Goal: Find specific page/section: Find specific page/section

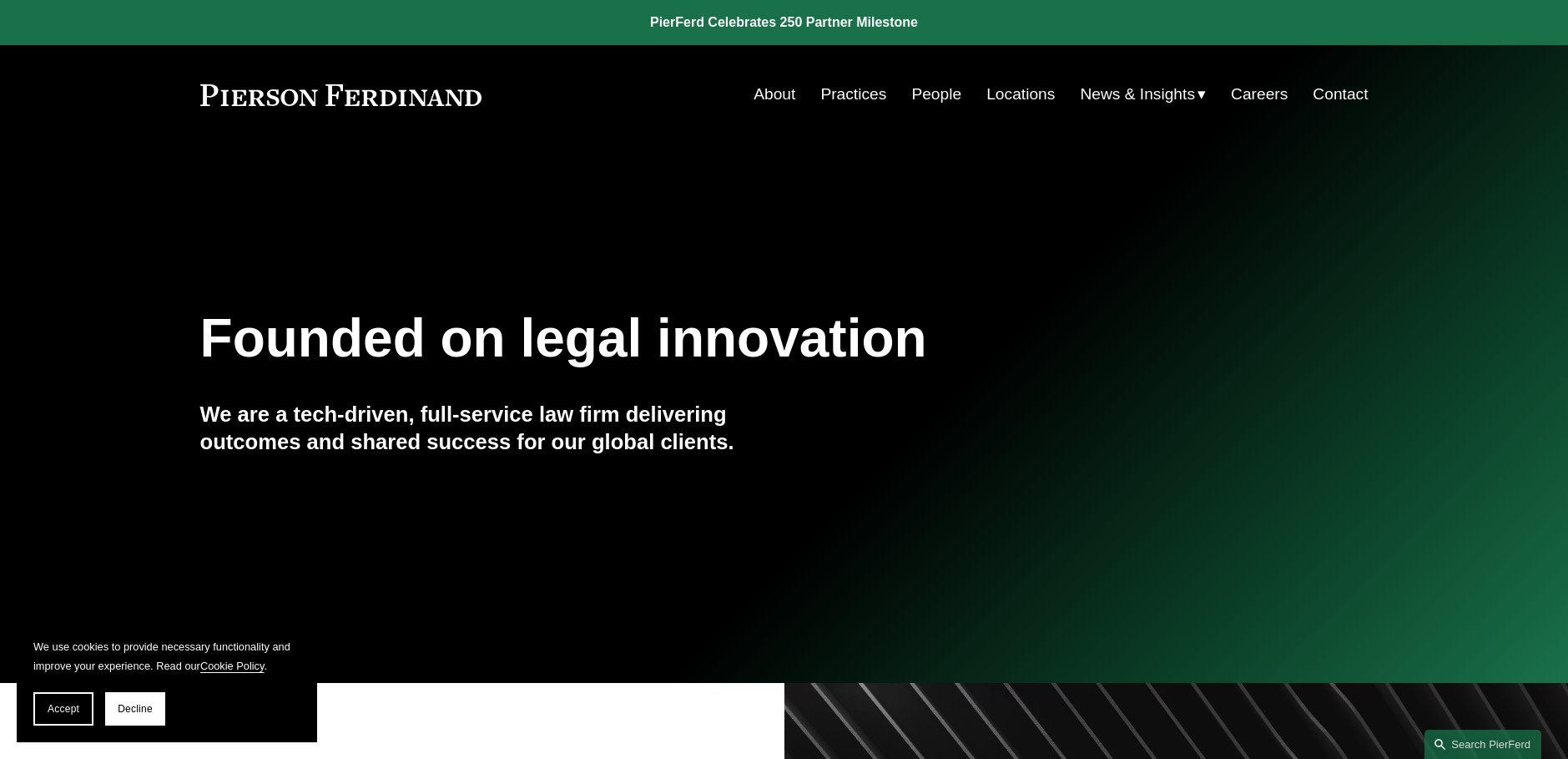
click at [923, 91] on link "People" at bounding box center [937, 95] width 50 height 32
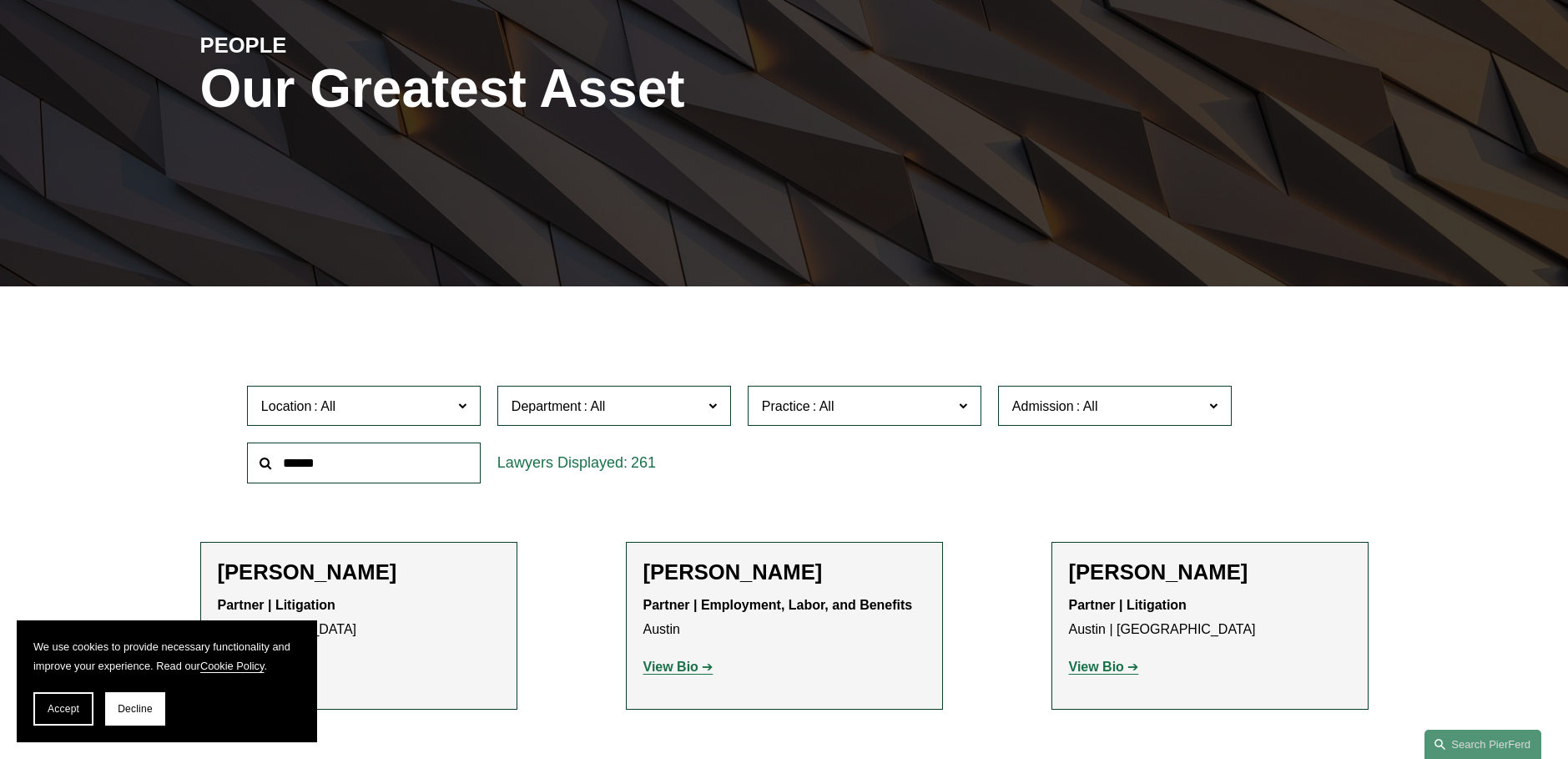
scroll to position [251, 0]
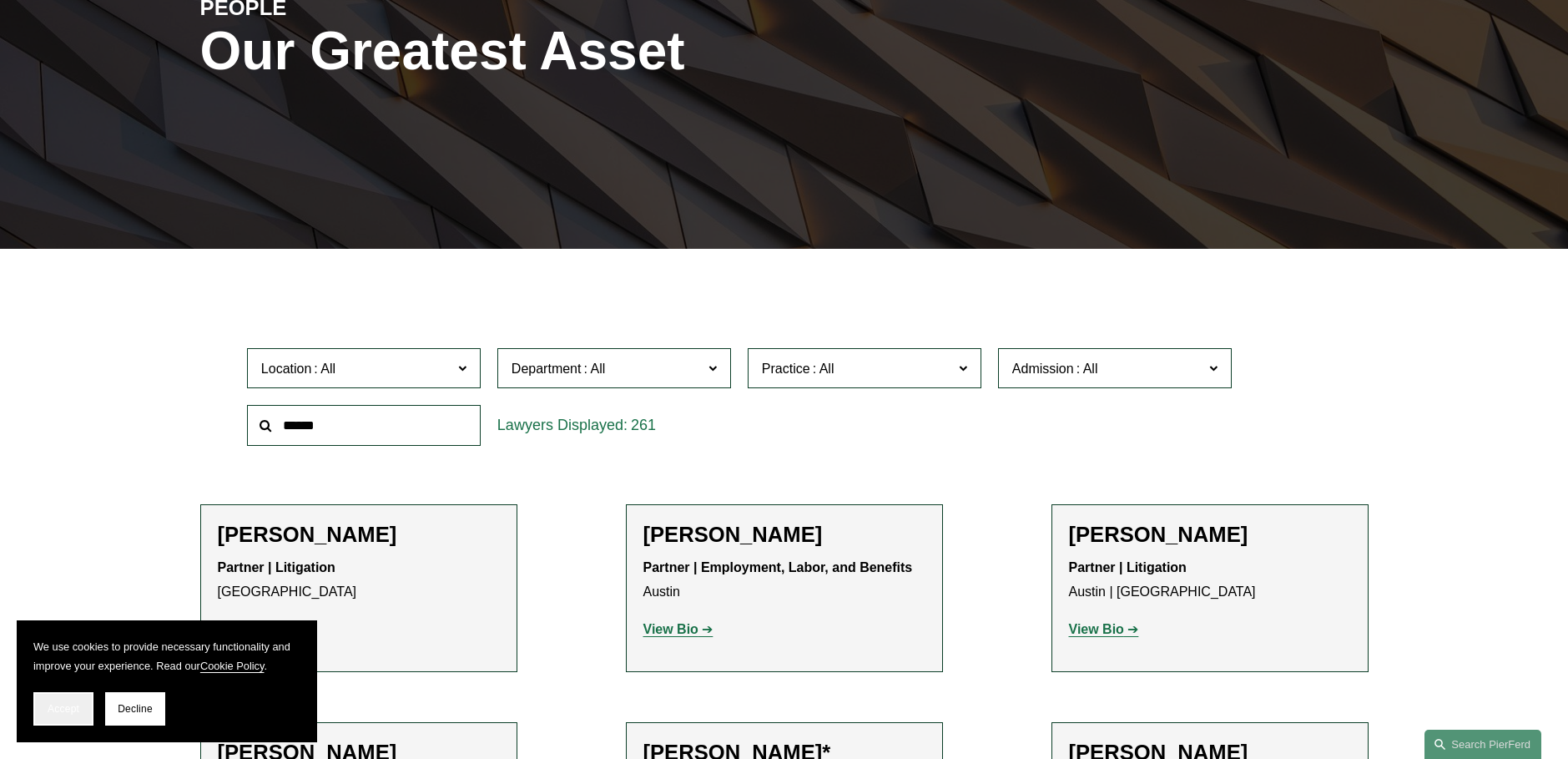
click at [78, 716] on button "Accept" at bounding box center [64, 709] width 60 height 34
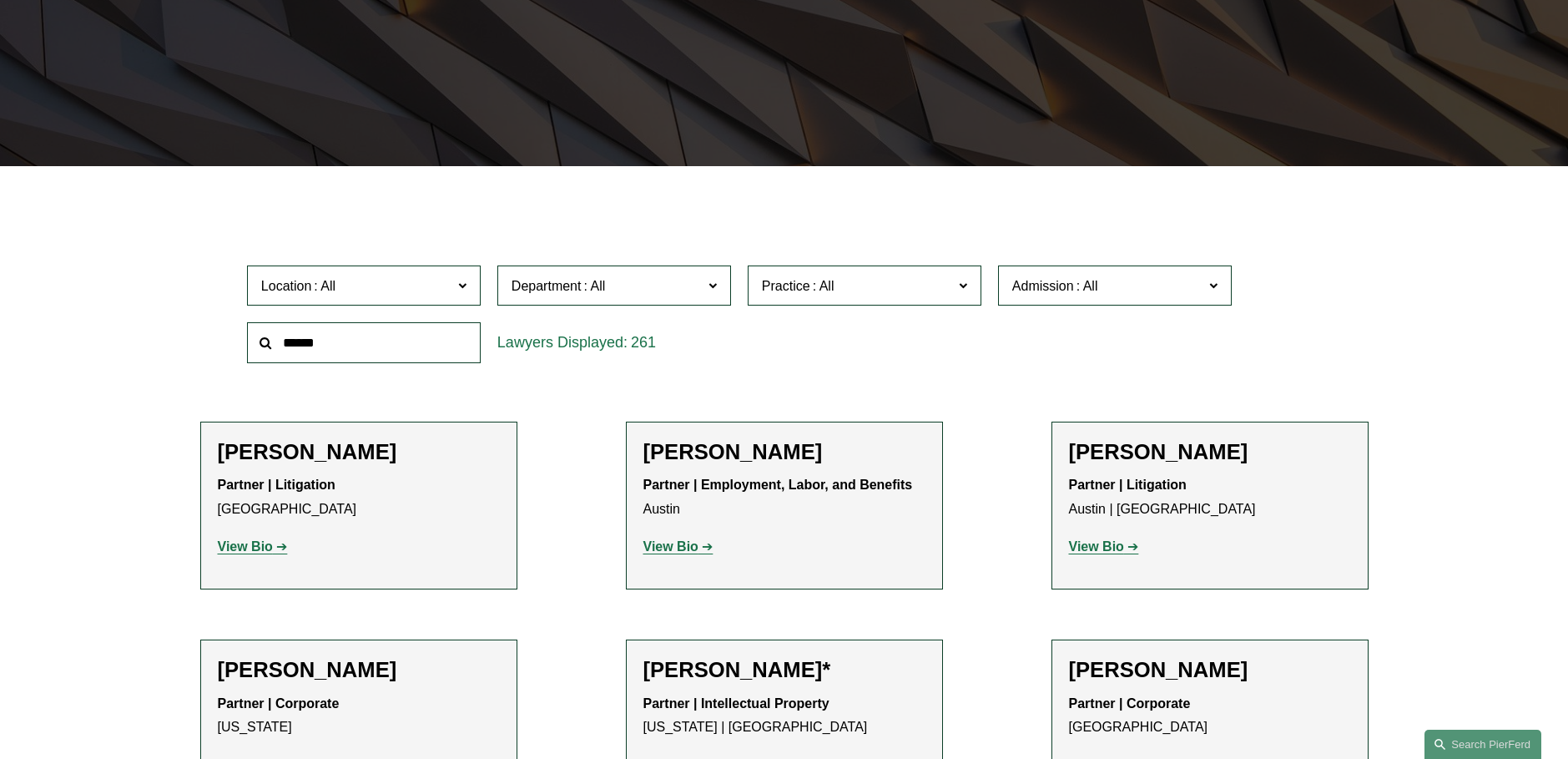
scroll to position [334, 0]
click at [356, 343] on input "text" at bounding box center [364, 341] width 234 height 41
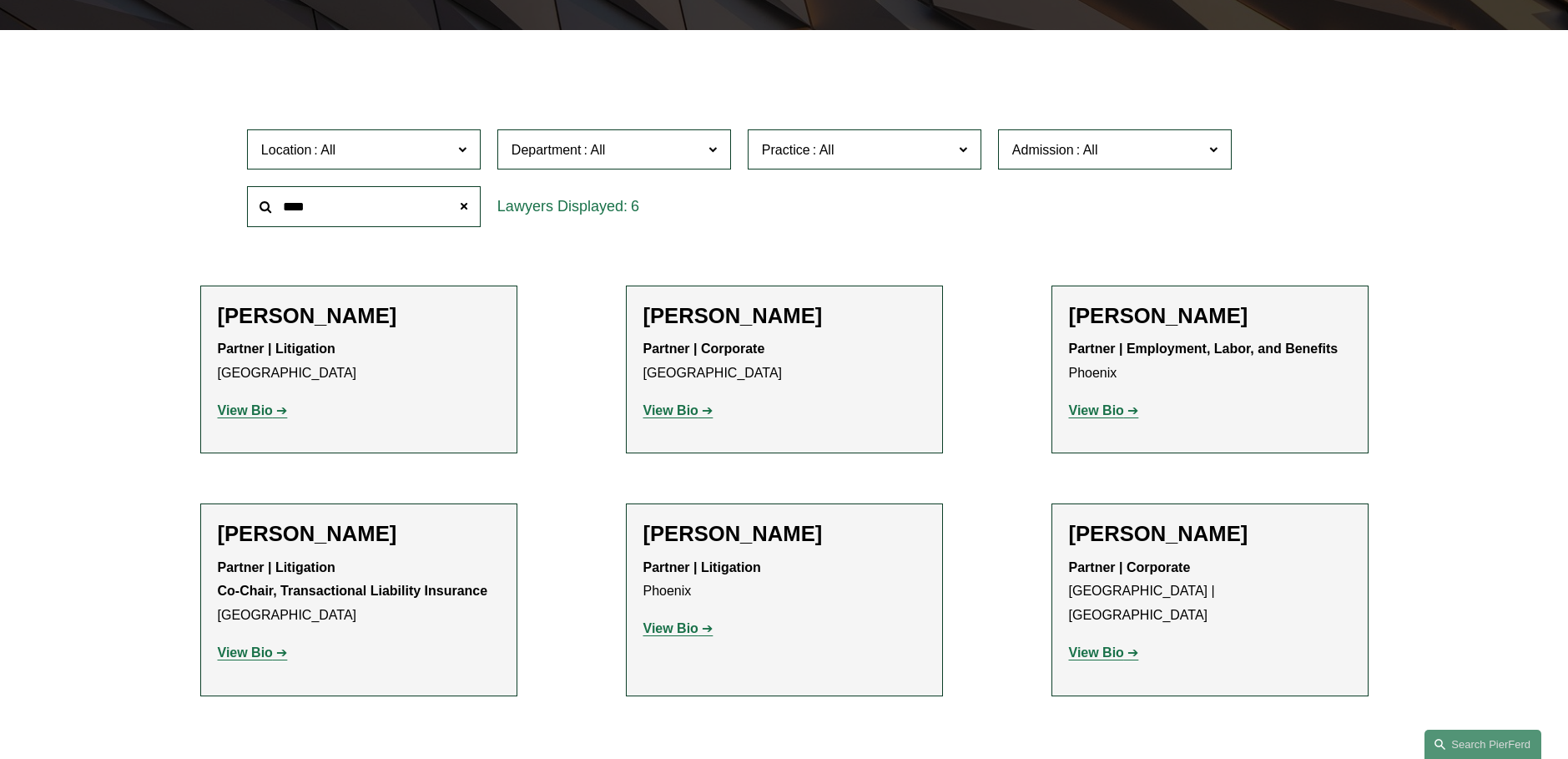
scroll to position [418, 0]
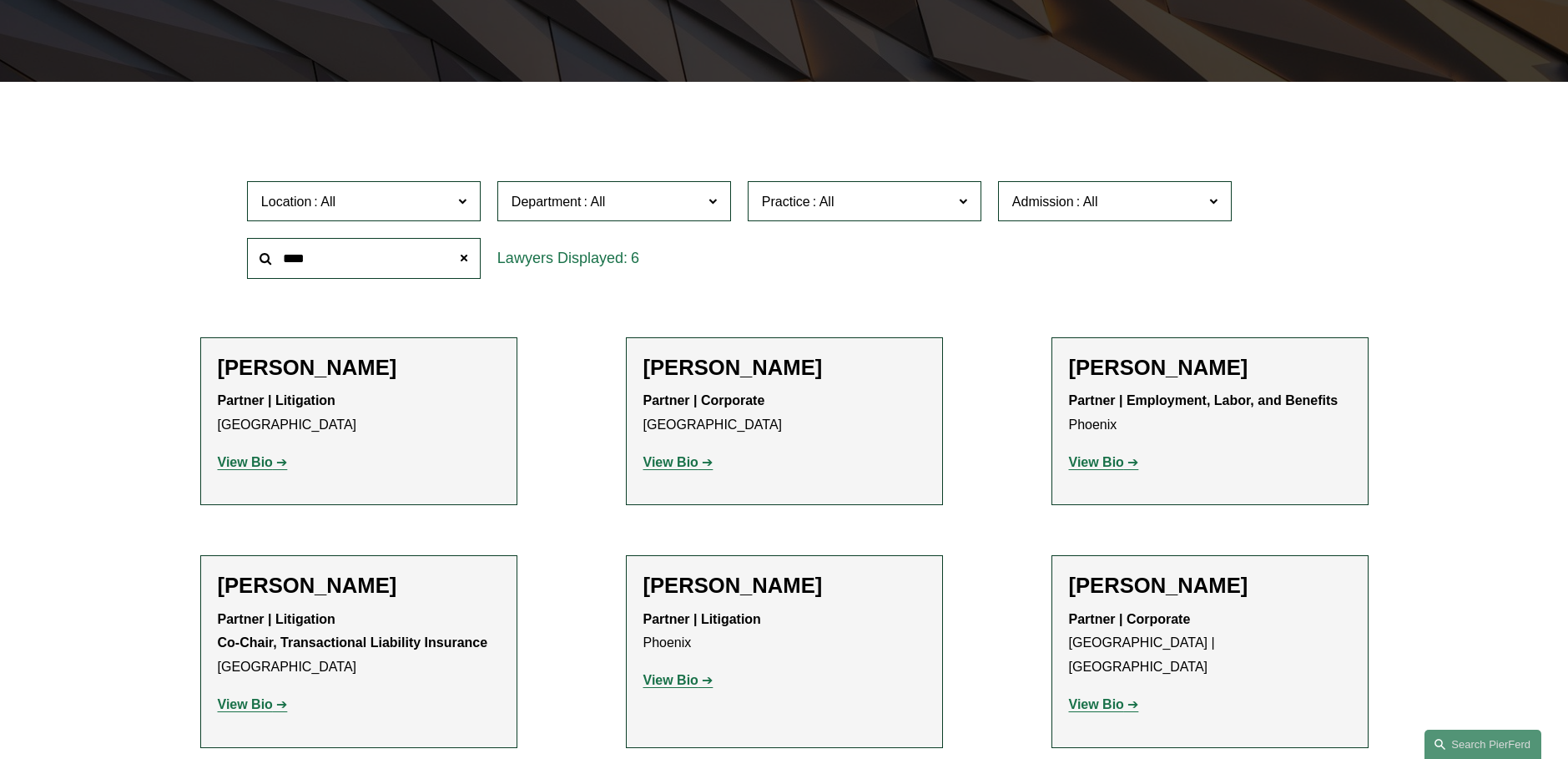
type input "****"
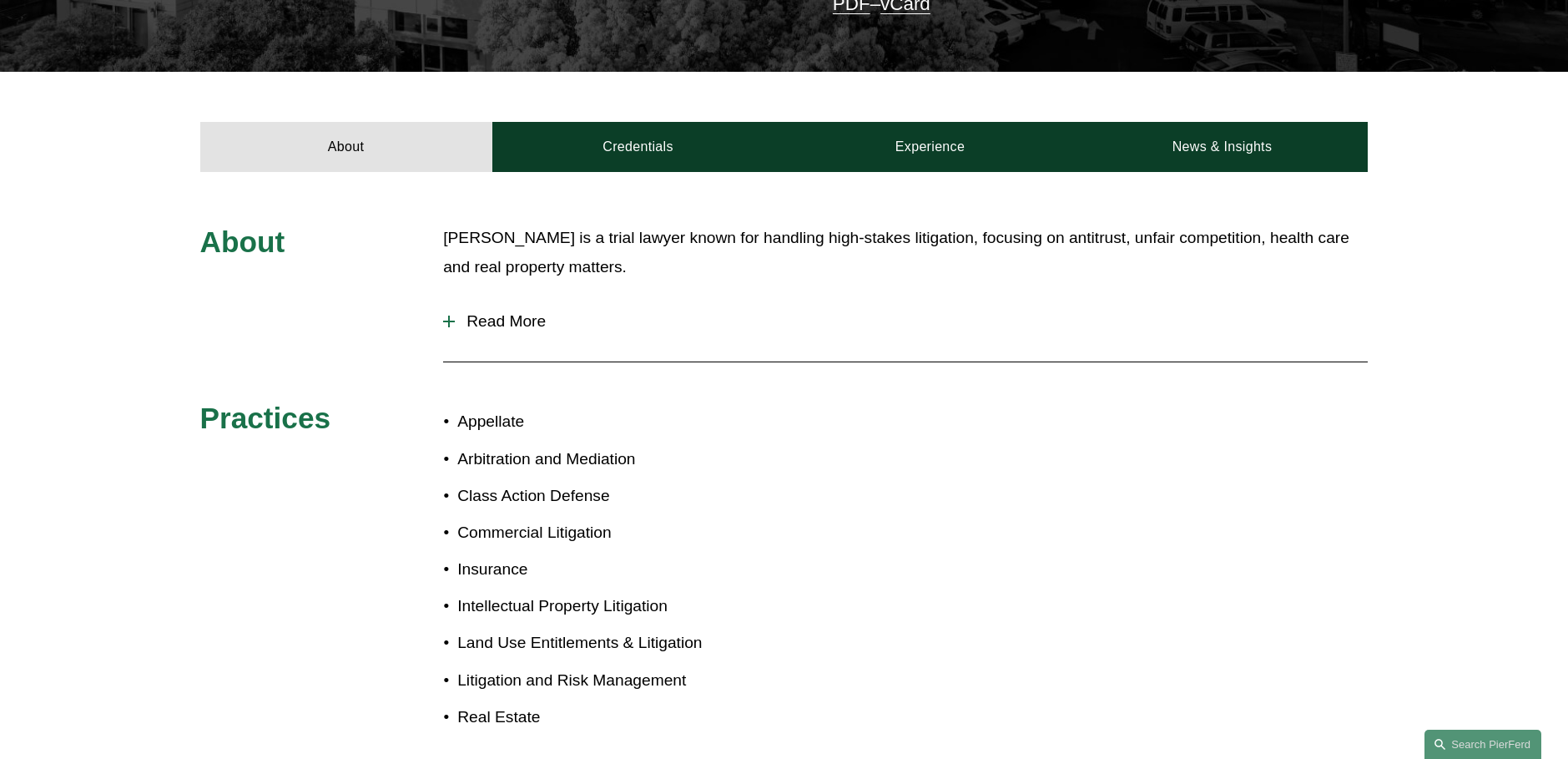
scroll to position [418, 0]
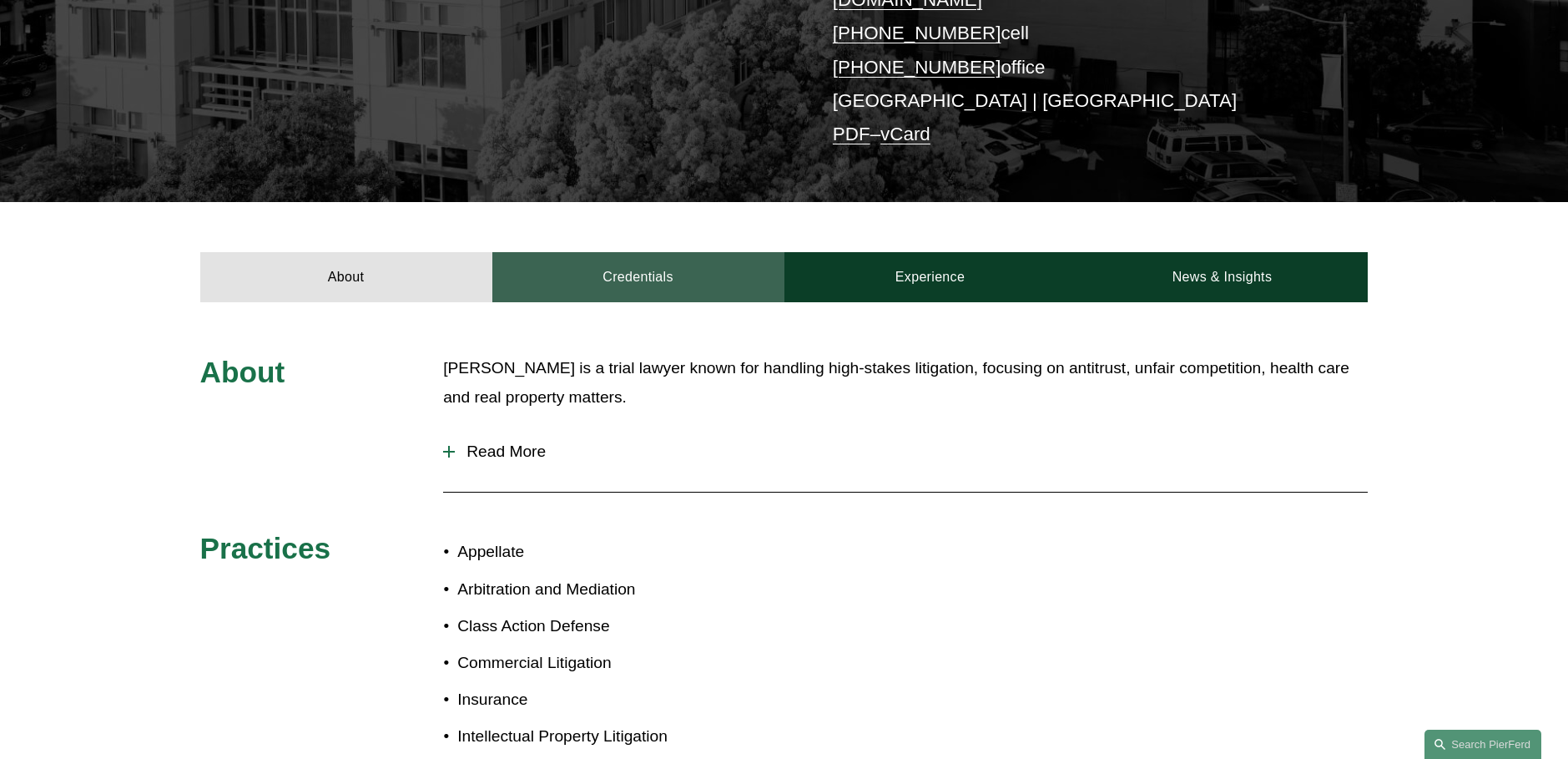
click at [674, 252] on link "Credentials" at bounding box center [638, 278] width 292 height 50
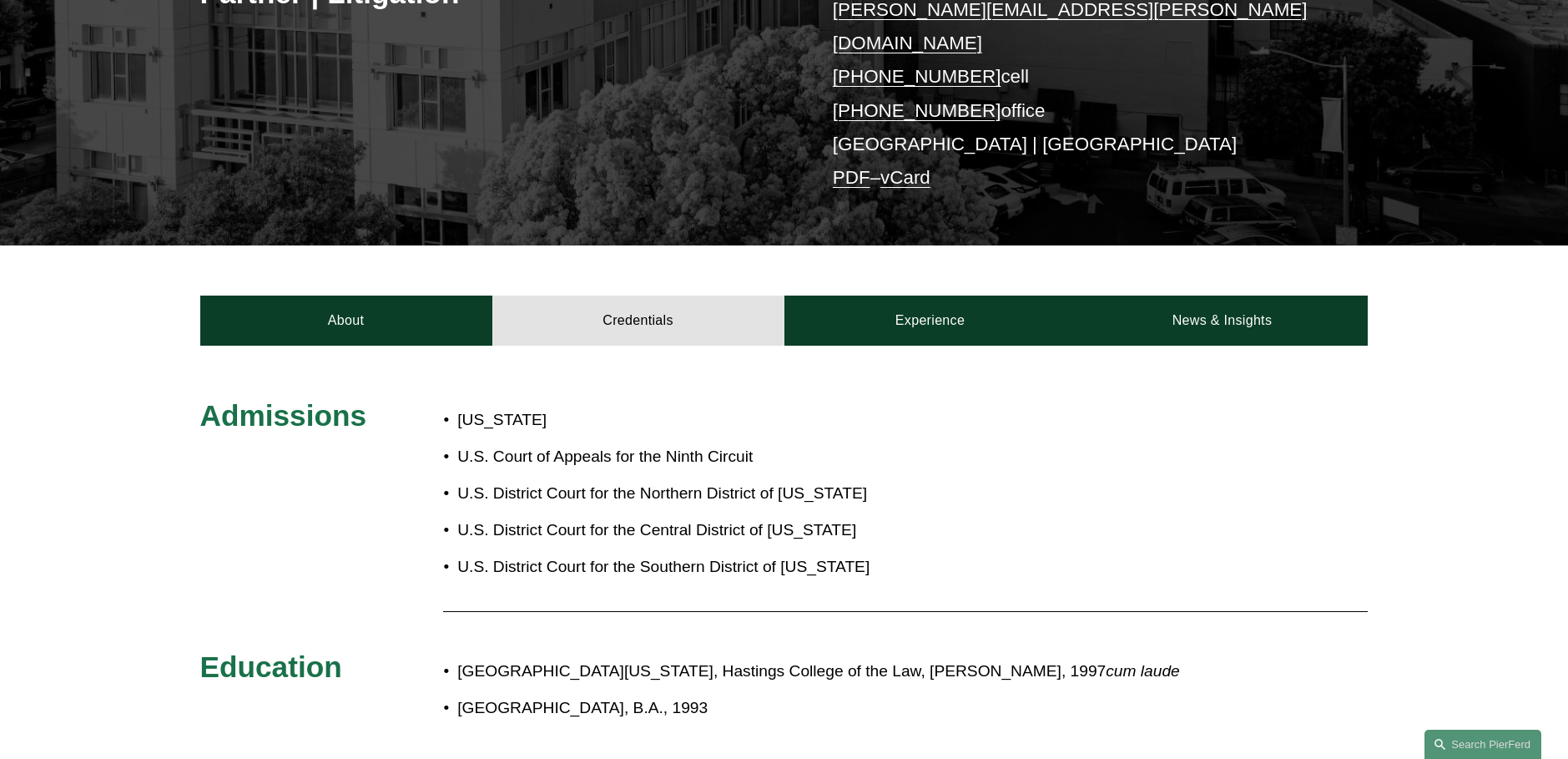
scroll to position [334, 0]
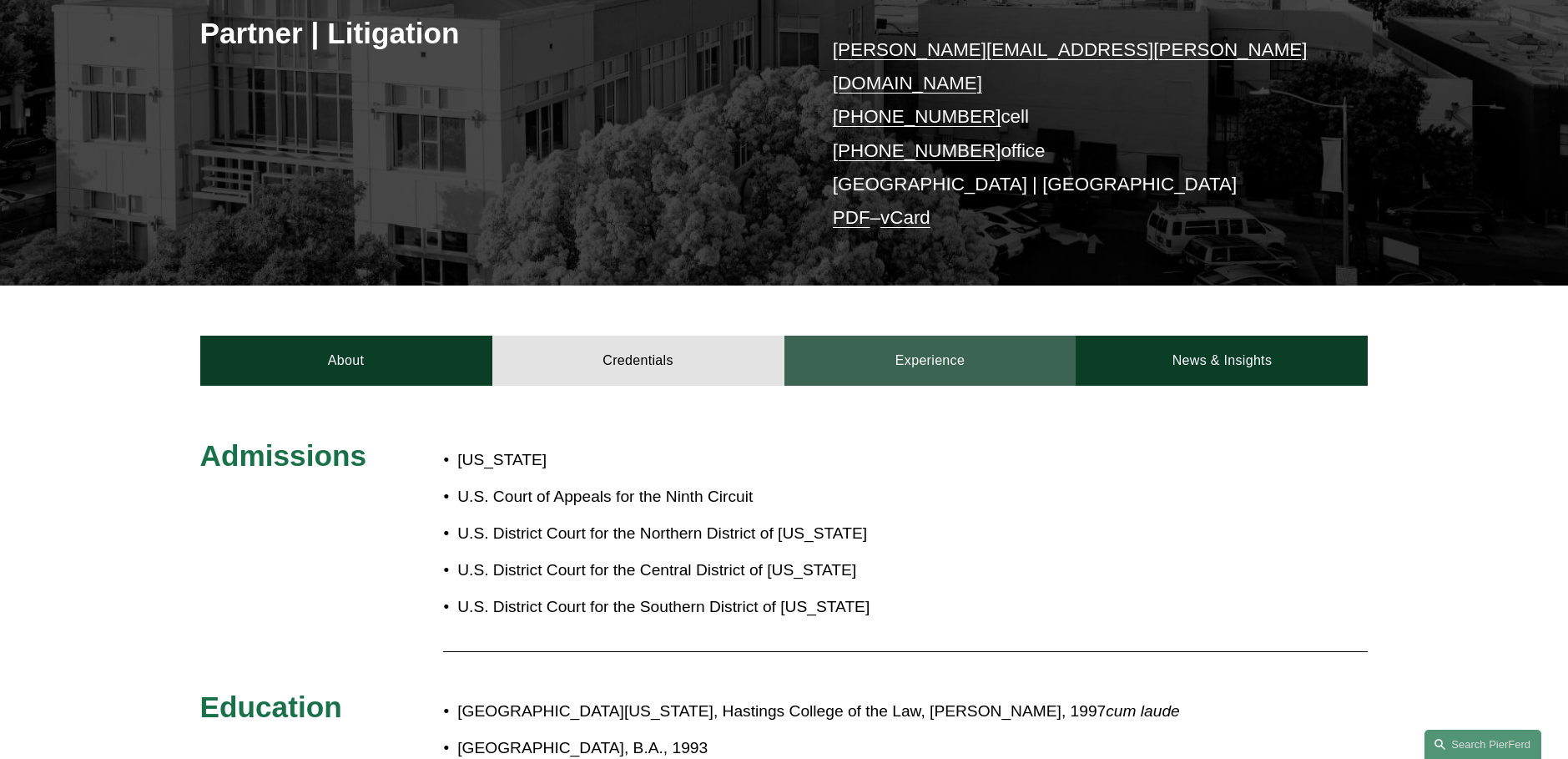
click at [908, 335] on link "Experience" at bounding box center [931, 361] width 292 height 50
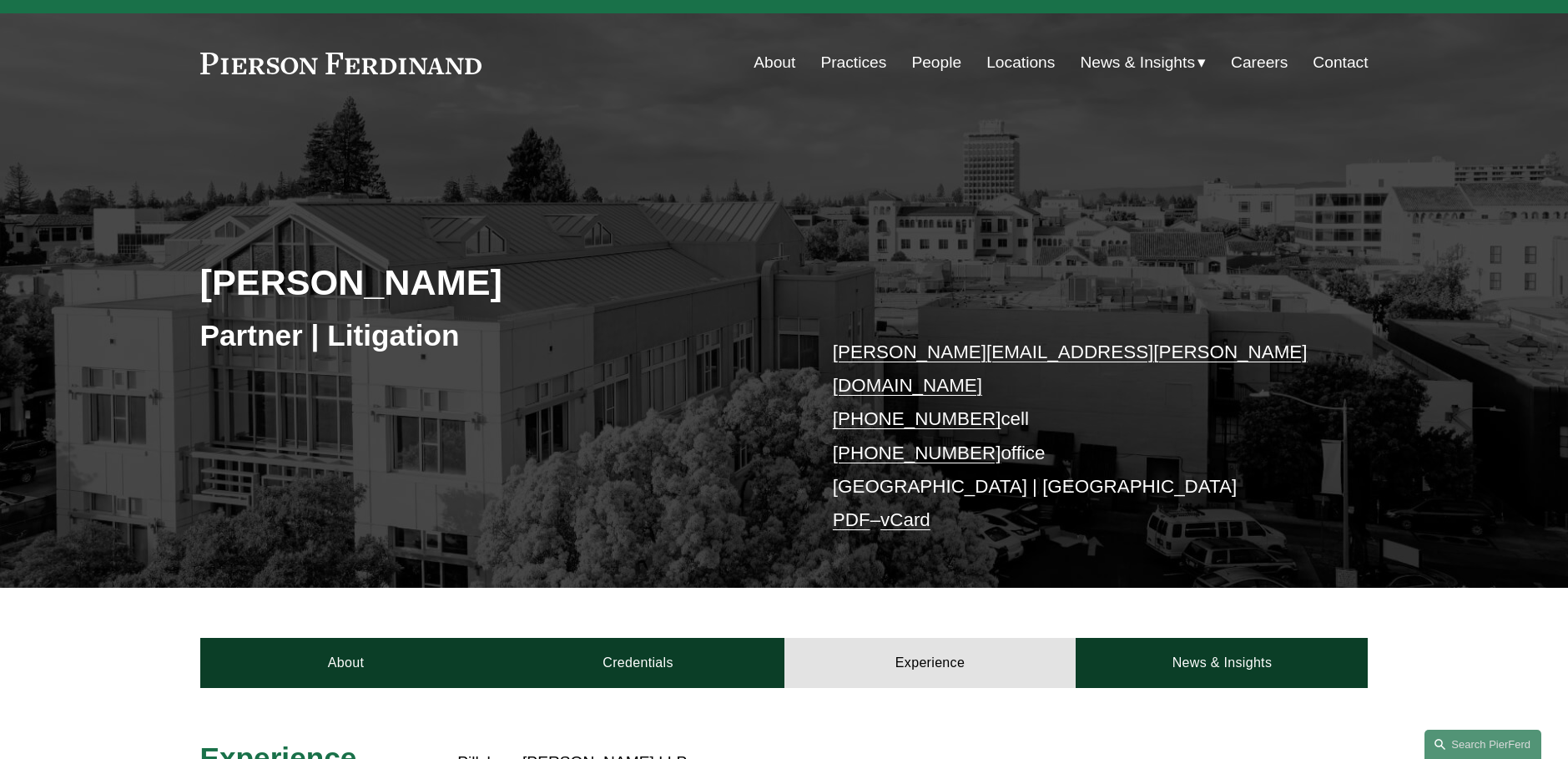
scroll to position [0, 0]
